Goal: Navigation & Orientation: Understand site structure

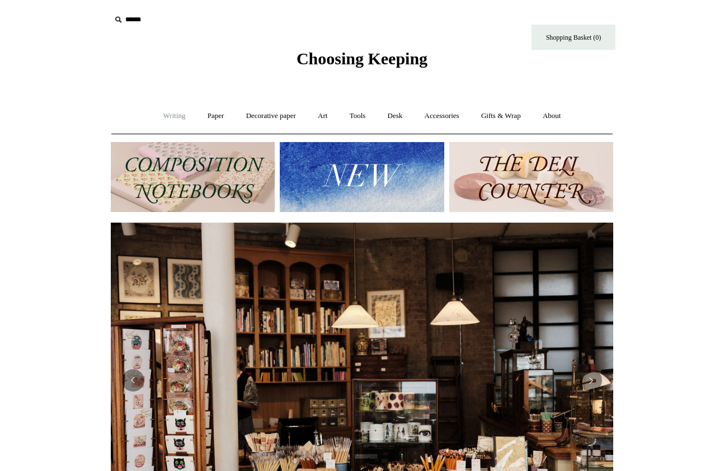
click at [171, 122] on link "Writing +" at bounding box center [174, 116] width 43 height 30
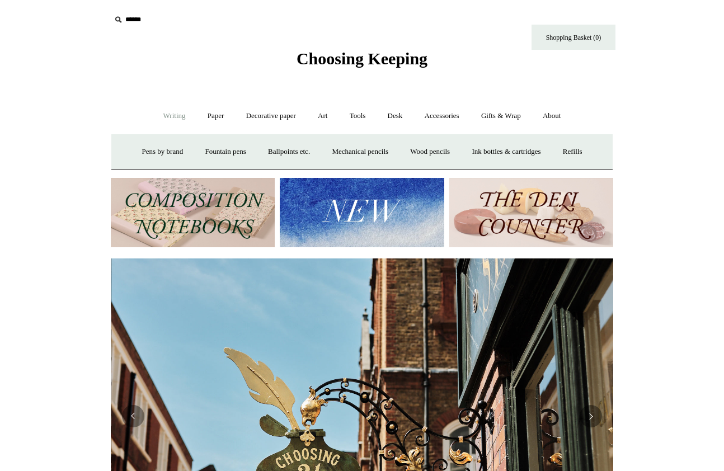
scroll to position [0, 502]
click at [215, 119] on link "Paper +" at bounding box center [215, 116] width 37 height 30
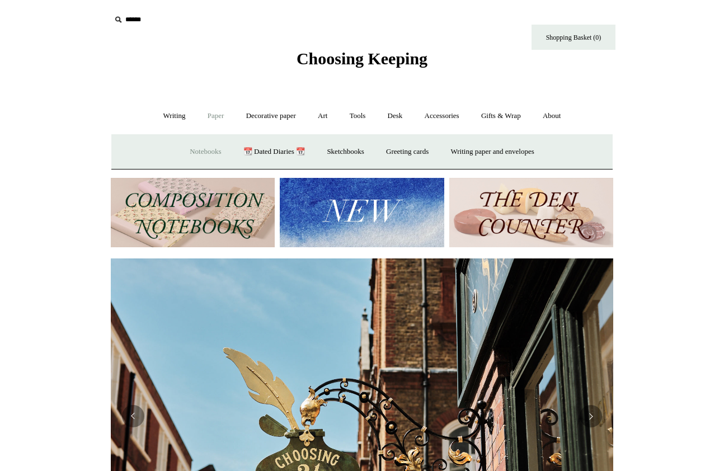
click at [197, 150] on link "Notebooks +" at bounding box center [205, 152] width 51 height 30
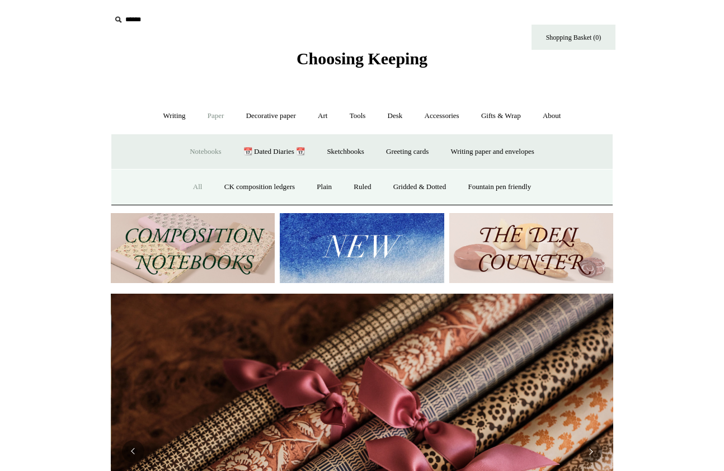
scroll to position [0, 1005]
click at [187, 187] on link "All" at bounding box center [198, 187] width 30 height 30
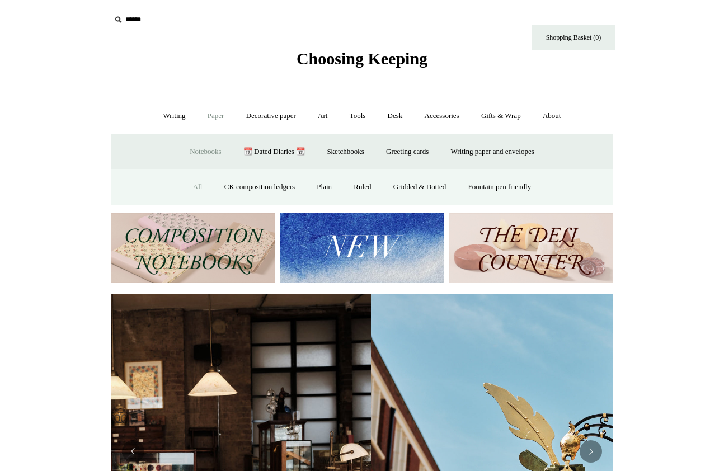
scroll to position [0, 36]
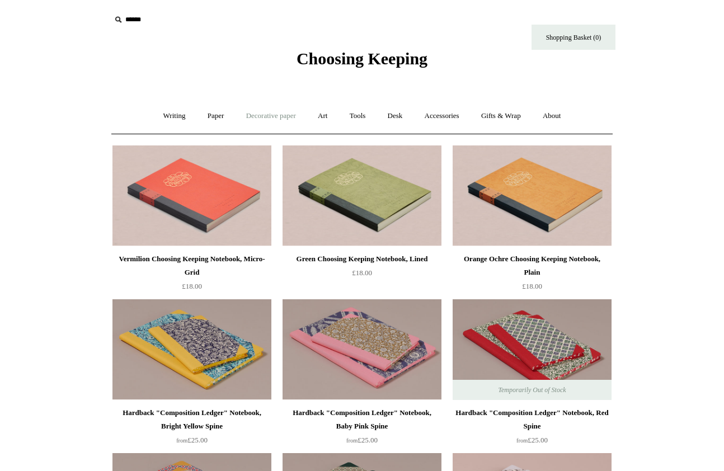
click at [274, 113] on link "Decorative paper +" at bounding box center [271, 116] width 70 height 30
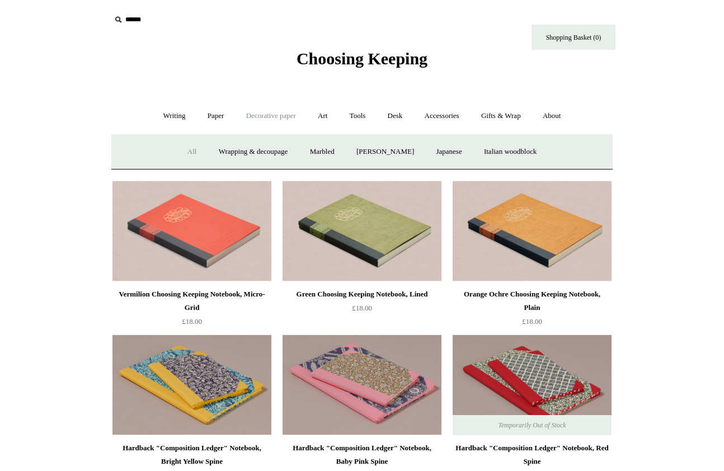
click at [178, 148] on link "All" at bounding box center [192, 152] width 30 height 30
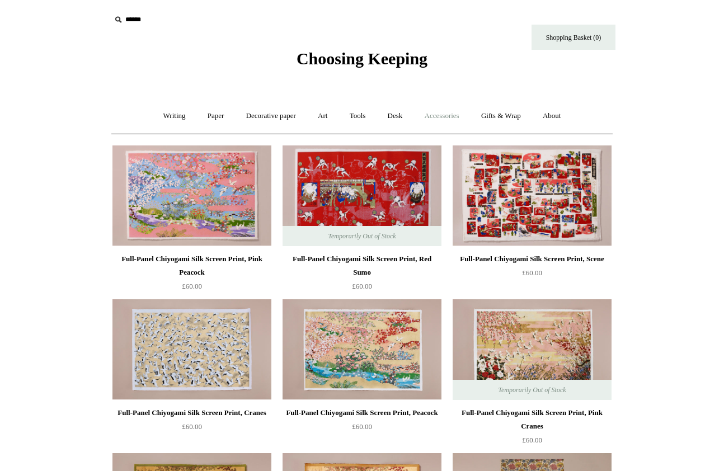
click at [448, 116] on link "Accessories +" at bounding box center [442, 116] width 55 height 30
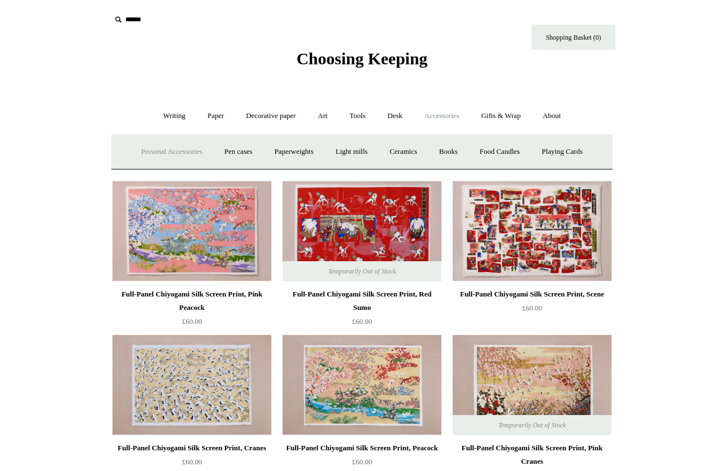
click at [176, 153] on link "Personal Accessories +" at bounding box center [171, 152] width 81 height 30
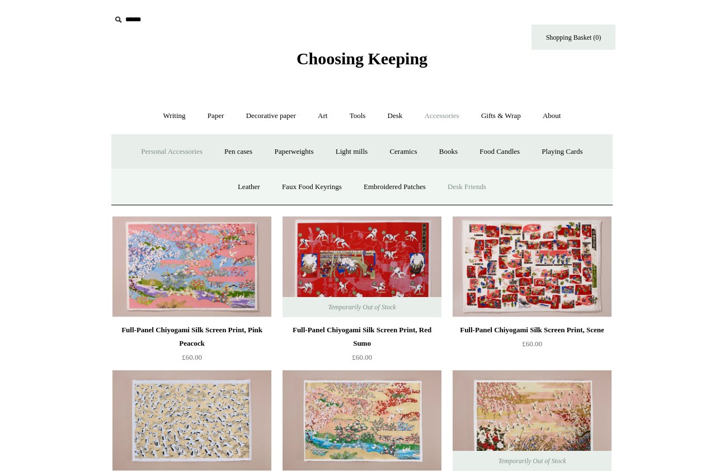
click at [484, 188] on link "Desk Friends" at bounding box center [467, 187] width 59 height 30
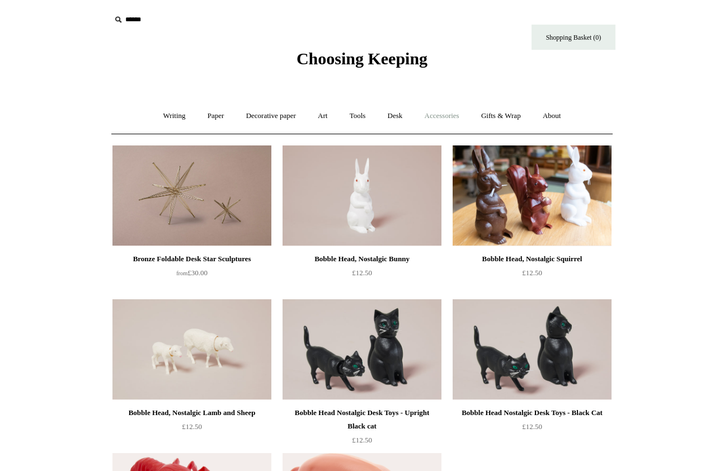
click at [443, 117] on link "Accessories +" at bounding box center [442, 116] width 55 height 30
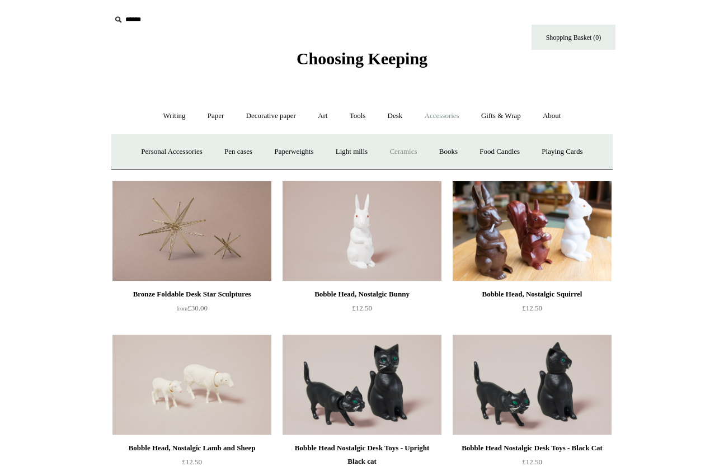
click at [403, 148] on link "Ceramics +" at bounding box center [403, 152] width 48 height 30
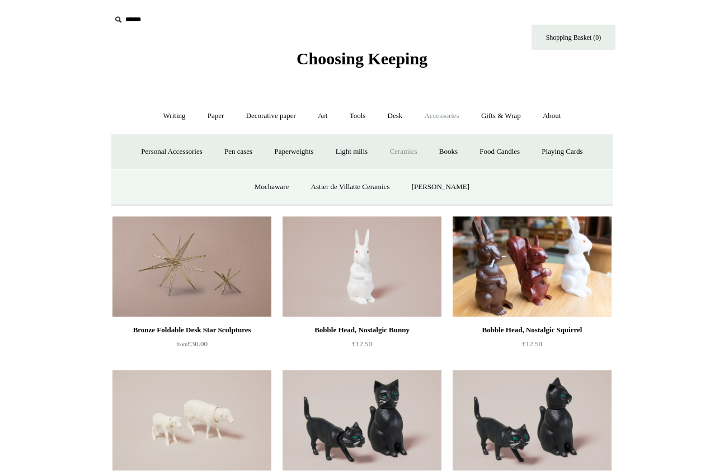
click at [407, 152] on link "Ceramics -" at bounding box center [403, 152] width 48 height 30
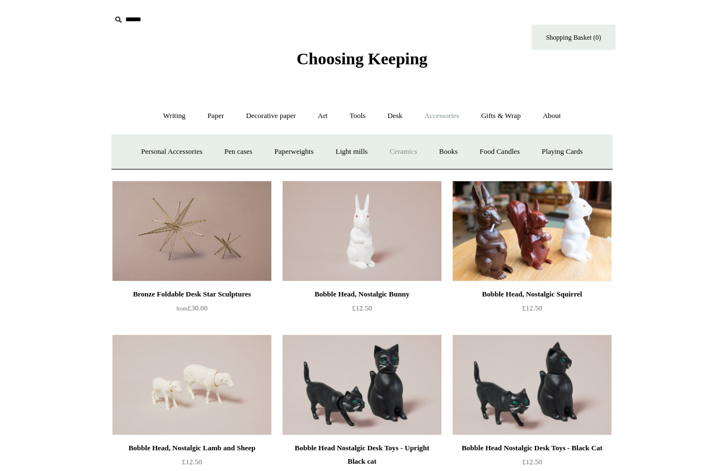
click at [407, 152] on link "Ceramics +" at bounding box center [403, 152] width 48 height 30
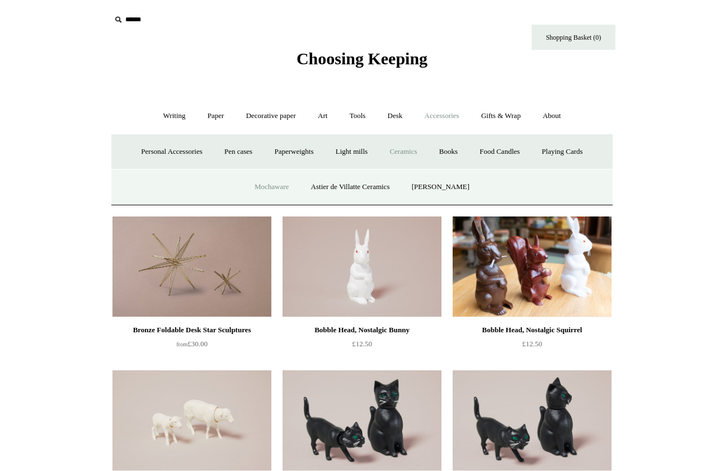
click at [272, 194] on link "Mochaware" at bounding box center [271, 187] width 54 height 30
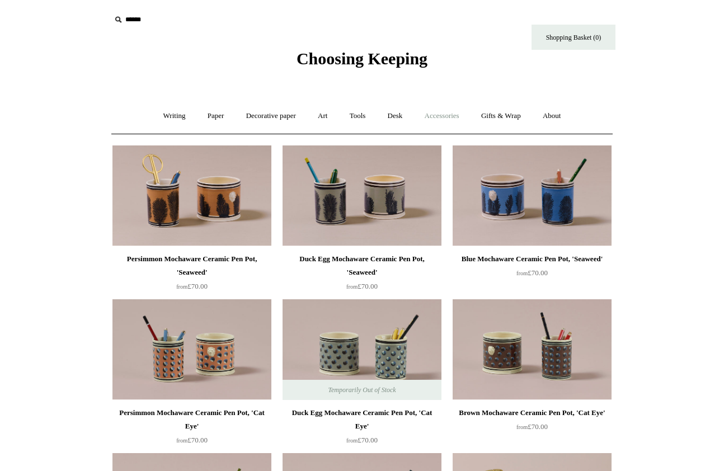
click at [448, 119] on link "Accessories +" at bounding box center [442, 116] width 55 height 30
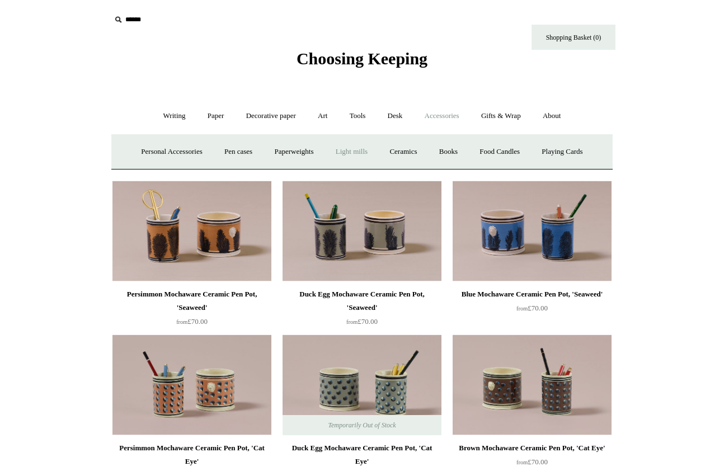
click at [354, 155] on link "Light mills" at bounding box center [352, 152] width 52 height 30
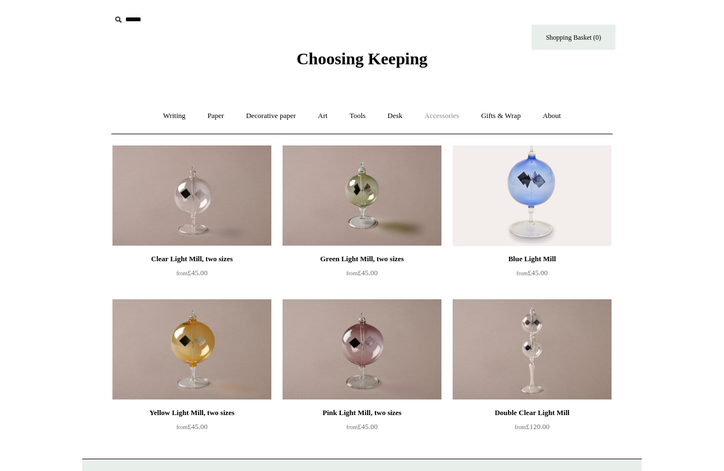
click at [452, 116] on link "Accessories +" at bounding box center [442, 116] width 55 height 30
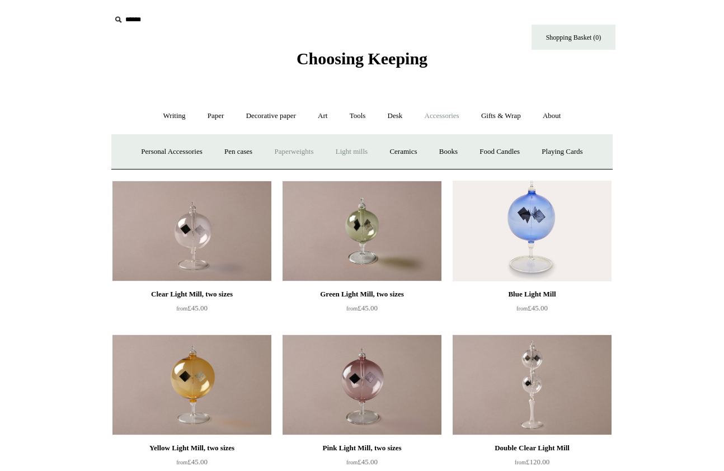
click at [290, 157] on link "Paperweights +" at bounding box center [293, 152] width 59 height 30
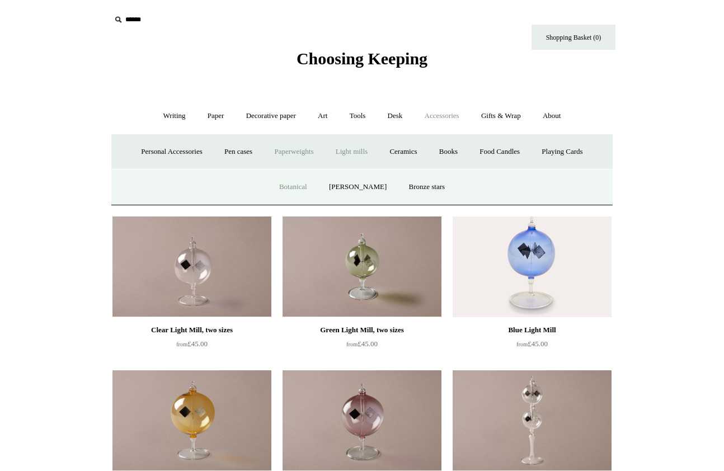
click at [298, 187] on link "Botanical" at bounding box center [293, 187] width 48 height 30
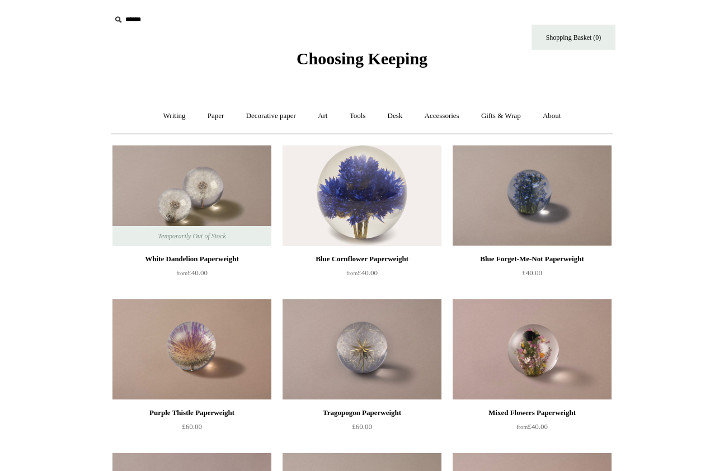
click at [368, 63] on span "Choosing Keeping" at bounding box center [362, 58] width 131 height 18
